Goal: Transaction & Acquisition: Subscribe to service/newsletter

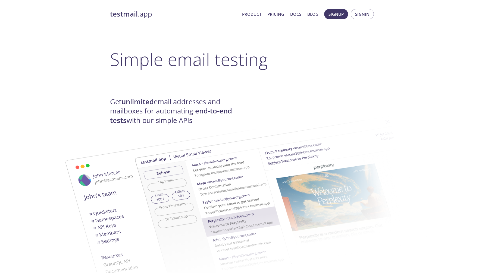
click at [281, 16] on link "Pricing" at bounding box center [275, 14] width 17 height 7
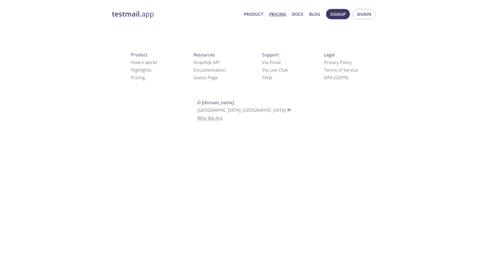
click at [222, 115] on link "Who We Are" at bounding box center [209, 118] width 25 height 6
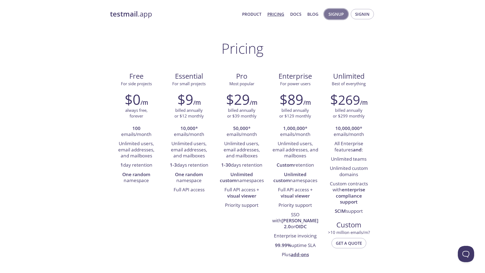
click at [337, 12] on span "Signup" at bounding box center [335, 14] width 15 height 7
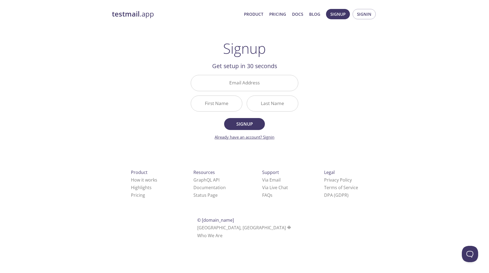
click at [244, 137] on link "Already have an account? Signin" at bounding box center [245, 136] width 60 height 5
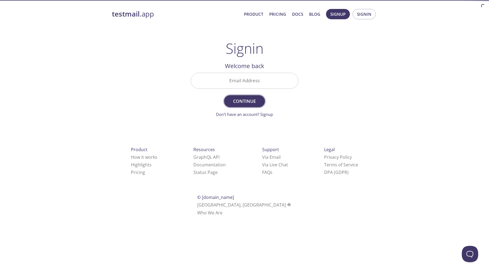
click at [250, 99] on span "Continue" at bounding box center [244, 102] width 29 height 8
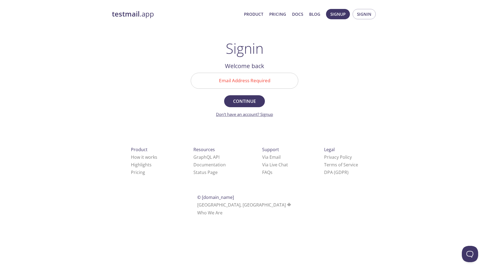
click at [255, 117] on link "Don't have an account? Signup" at bounding box center [244, 114] width 57 height 5
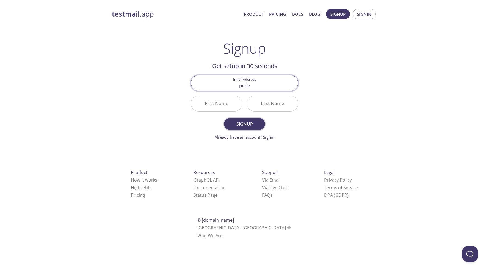
type input "[EMAIL_ADDRESS][DOMAIN_NAME]"
click at [216, 102] on input "First Name" at bounding box center [216, 103] width 51 height 15
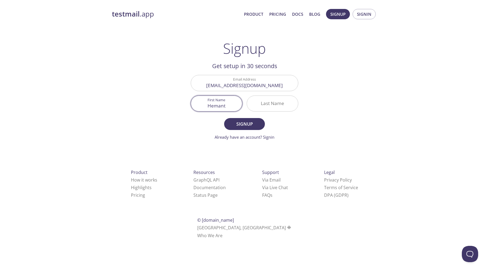
type input "Hemant"
type input "kumar"
click at [224, 118] on button "Signup" at bounding box center [244, 124] width 41 height 12
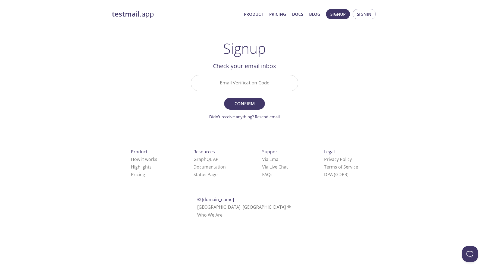
click at [269, 87] on input "Email Verification Code" at bounding box center [244, 82] width 107 height 15
paste input "7V1N1V9"
type input "7V1N1V9"
click at [255, 105] on span "Confirm" at bounding box center [244, 104] width 29 height 8
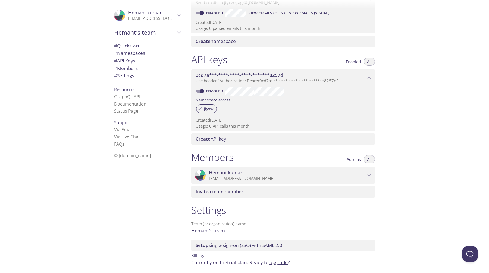
scroll to position [98, 0]
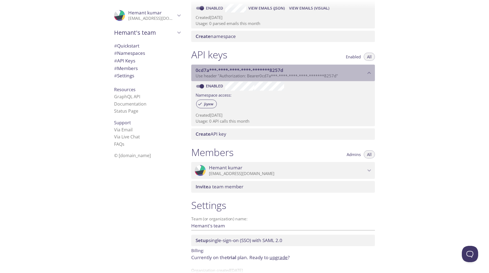
click at [365, 67] on div "0cd7a***-****-****-****-*******8257d Use header "Authorization: Bearer 0cd7a***…" at bounding box center [283, 73] width 184 height 17
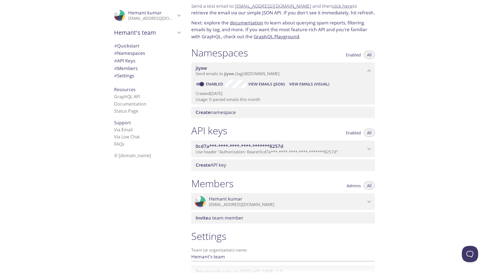
scroll to position [16, 0]
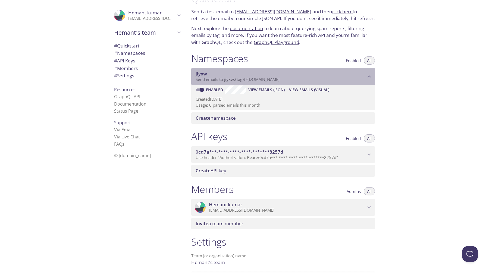
click at [354, 74] on span "jiyxw" at bounding box center [281, 74] width 170 height 6
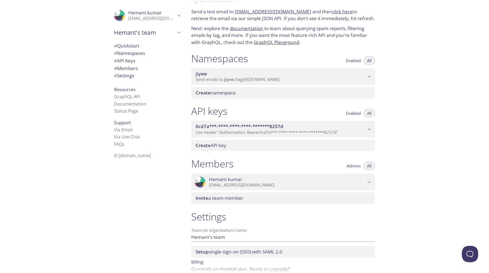
scroll to position [43, 0]
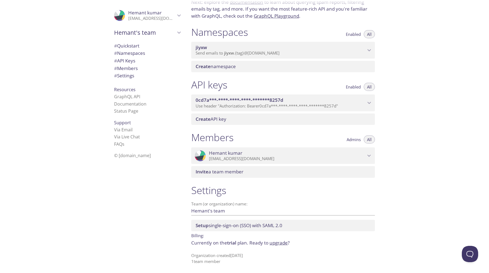
click at [136, 101] on li "Documentation" at bounding box center [147, 104] width 66 height 7
click at [135, 104] on link "Documentation" at bounding box center [130, 104] width 32 height 6
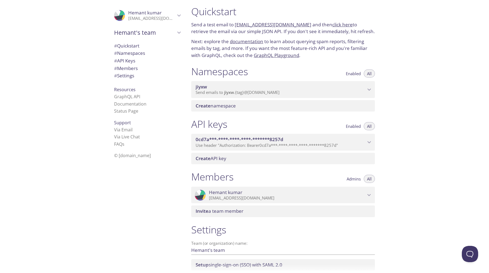
scroll to position [0, 0]
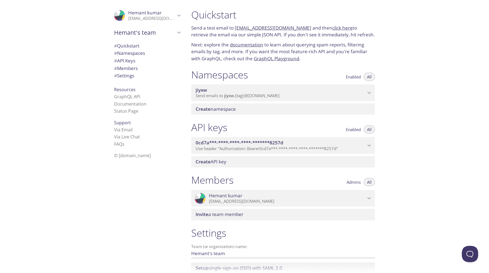
click at [131, 76] on span "# Settings" at bounding box center [124, 76] width 20 height 6
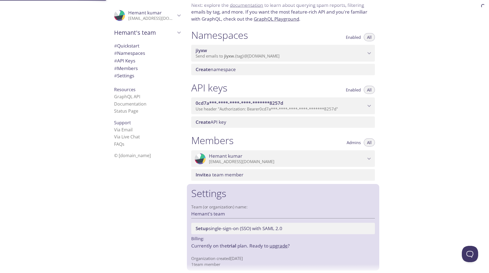
scroll to position [43, 0]
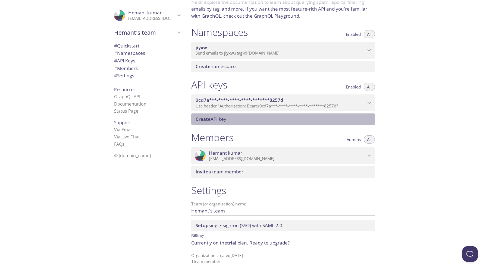
click at [342, 117] on span "Create API key" at bounding box center [284, 119] width 177 height 6
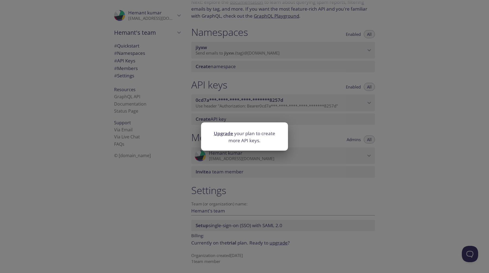
click at [314, 133] on div "Upgrade your plan to create more API keys." at bounding box center [244, 136] width 489 height 273
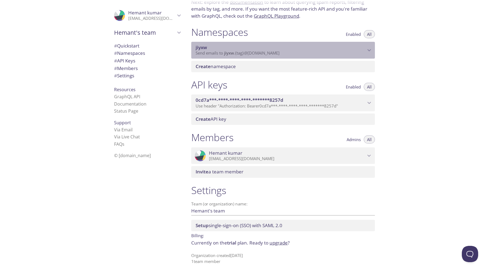
click at [349, 54] on p "Send emails to jiyxw . {tag} @[DOMAIN_NAME]" at bounding box center [281, 53] width 170 height 5
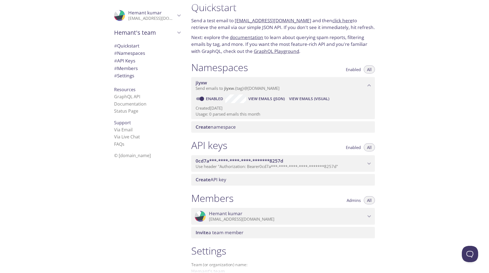
scroll to position [0, 0]
